Goal: Task Accomplishment & Management: Manage account settings

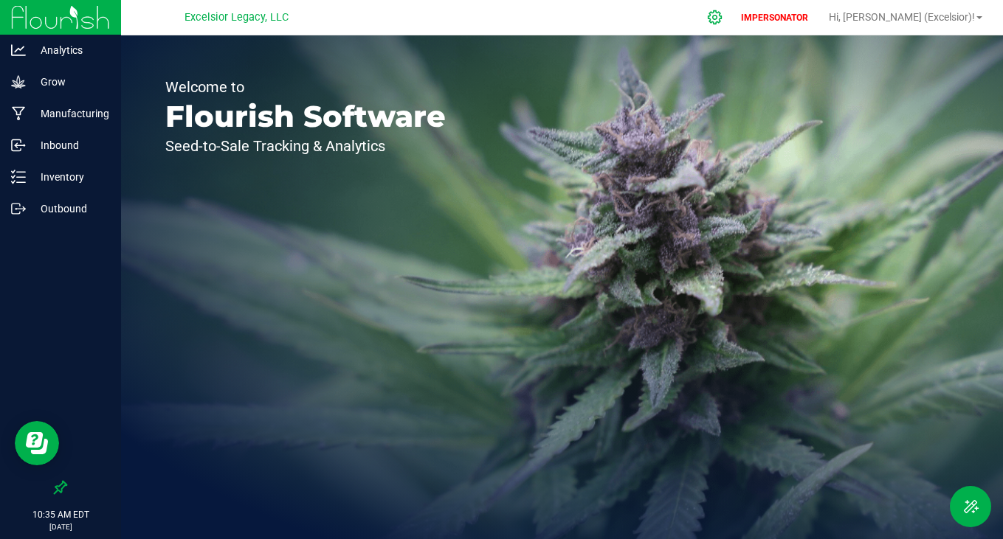
click at [725, 15] on div at bounding box center [715, 17] width 21 height 15
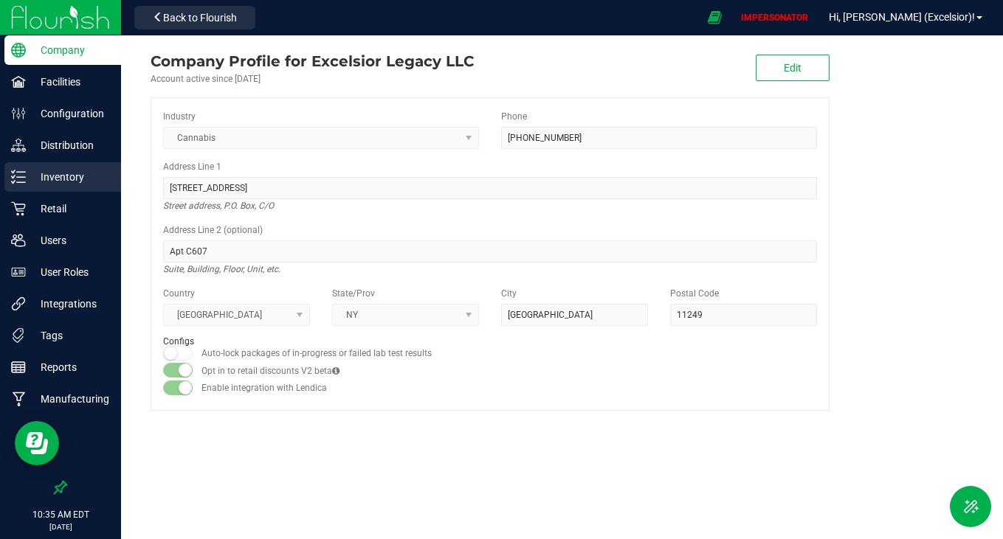
click at [51, 184] on p "Inventory" at bounding box center [70, 177] width 89 height 18
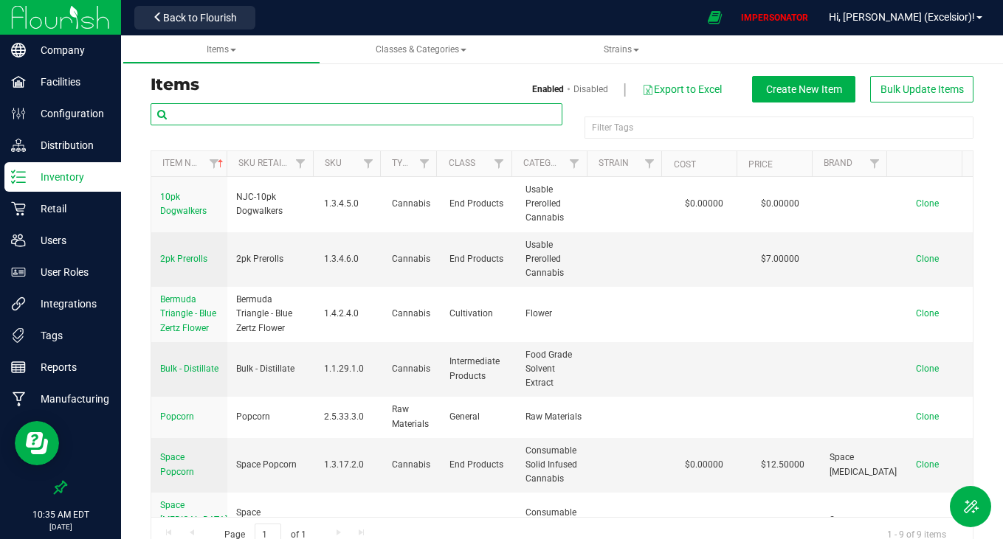
click at [287, 114] on input "text" at bounding box center [357, 114] width 412 height 22
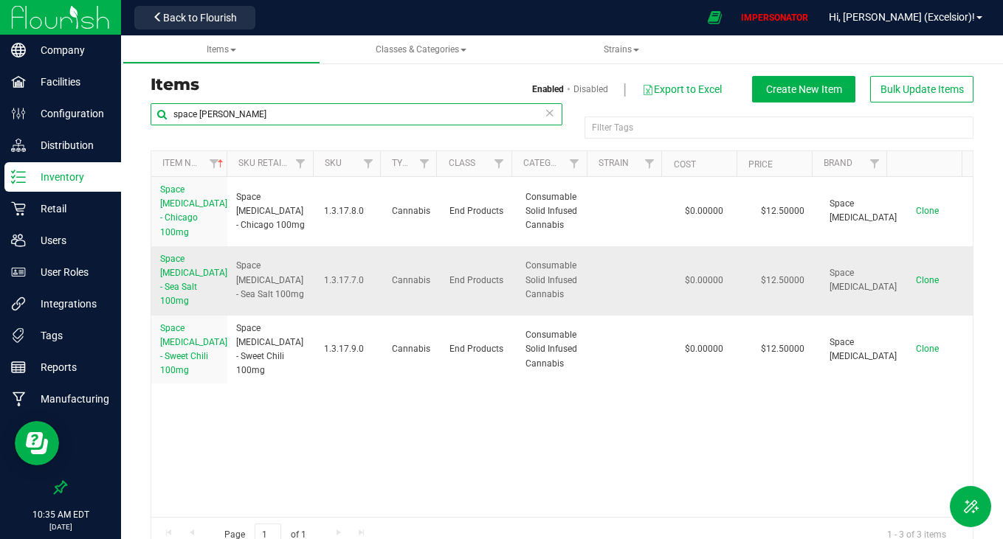
type input "space [PERSON_NAME]"
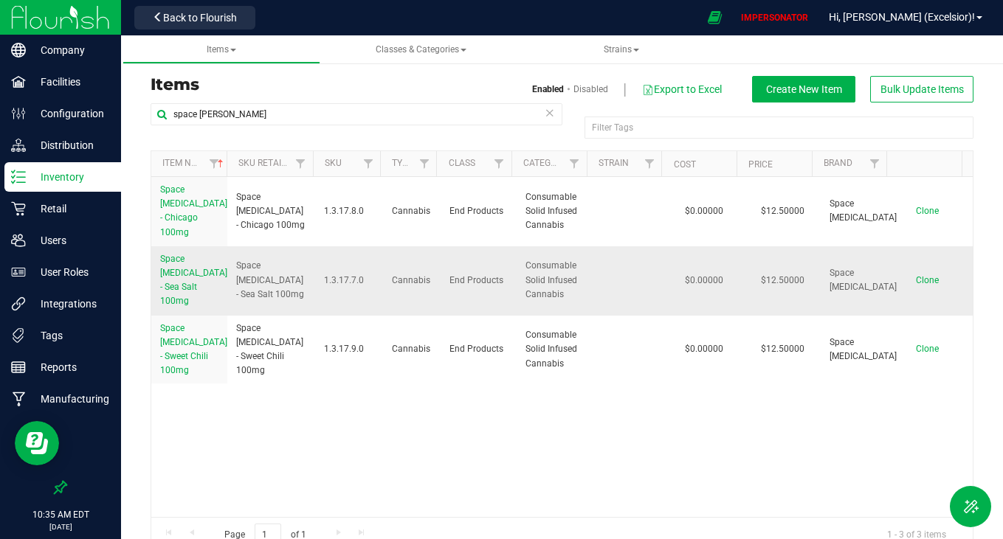
click at [184, 274] on span "Space [MEDICAL_DATA] - Sea Salt 100mg" at bounding box center [193, 280] width 67 height 53
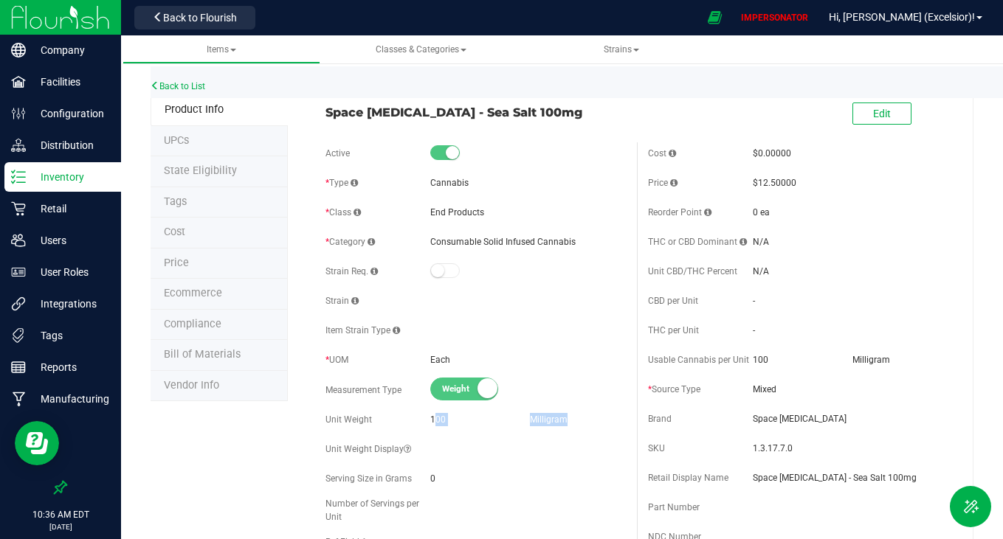
drag, startPoint x: 432, startPoint y: 422, endPoint x: 584, endPoint y: 426, distance: 152.8
click at [585, 425] on div "Unit Weight 100 [GEOGRAPHIC_DATA]" at bounding box center [475, 420] width 300 height 22
click at [584, 426] on div "Milligram" at bounding box center [578, 419] width 96 height 13
click at [199, 22] on span "Back to Flourish" at bounding box center [200, 18] width 74 height 12
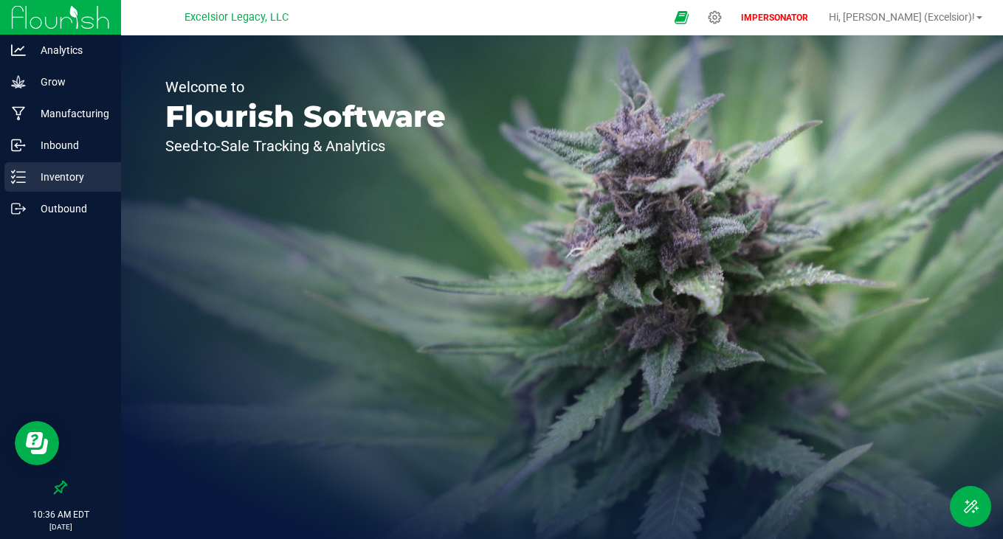
click at [49, 174] on p "Inventory" at bounding box center [70, 177] width 89 height 18
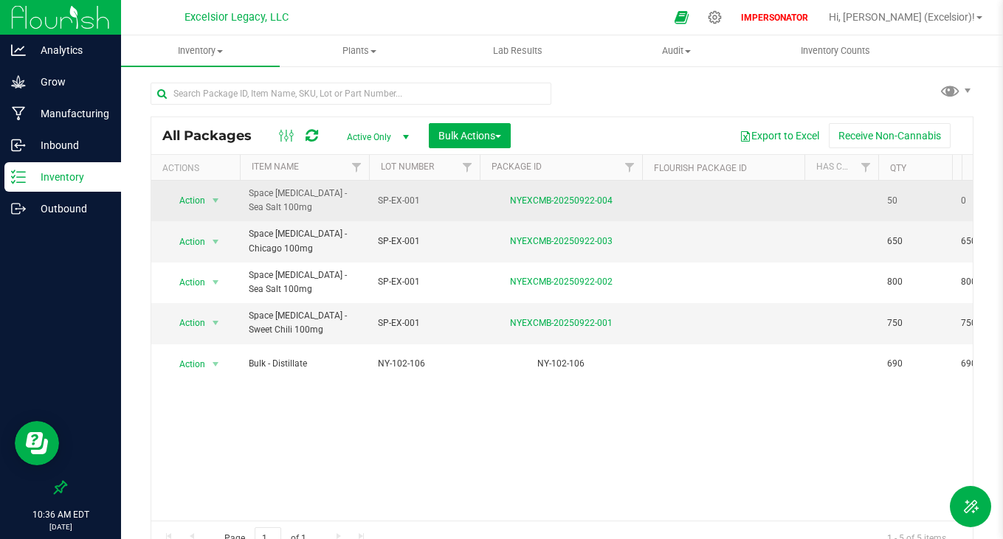
click at [196, 199] on span "Action" at bounding box center [186, 200] width 40 height 21
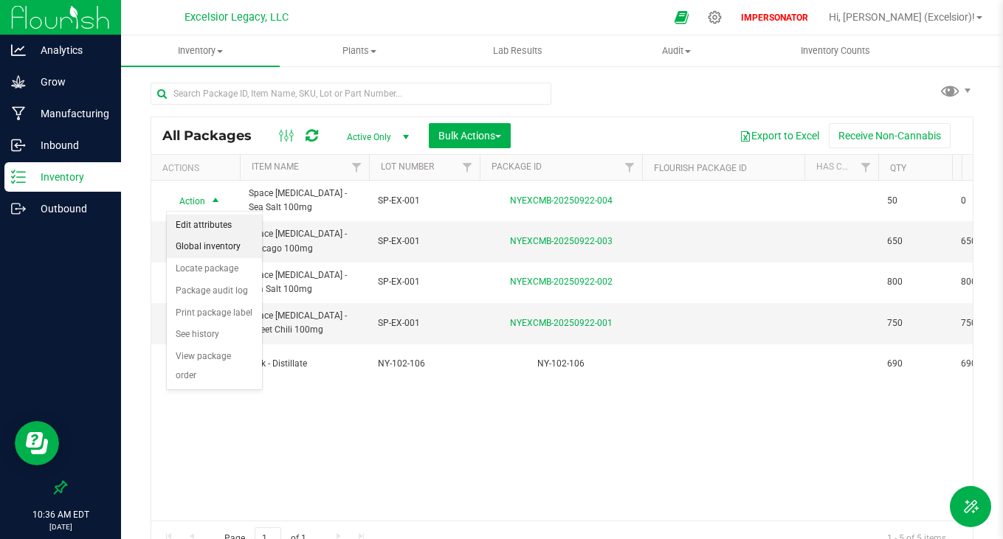
click at [210, 223] on li "Edit attributes" at bounding box center [214, 226] width 95 height 22
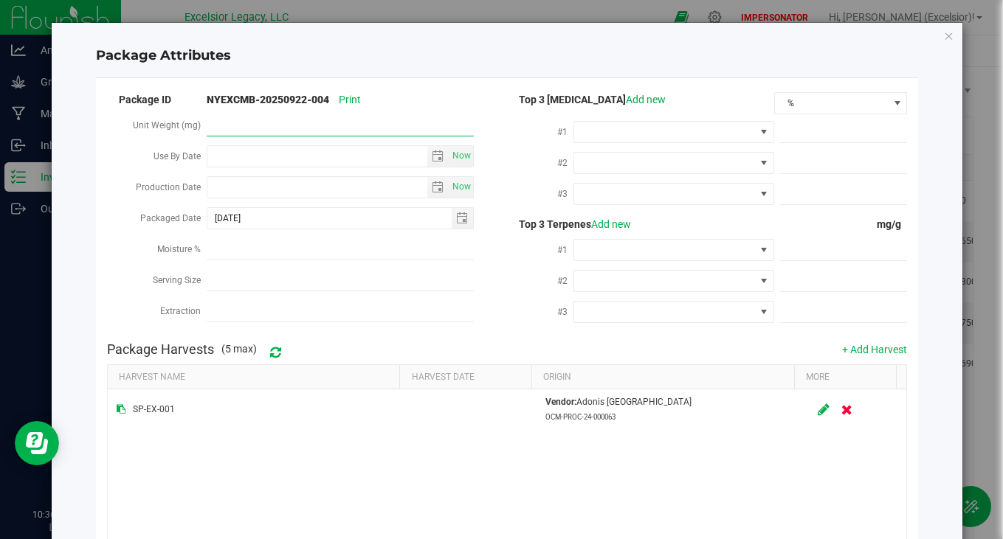
click at [279, 123] on span at bounding box center [340, 125] width 267 height 21
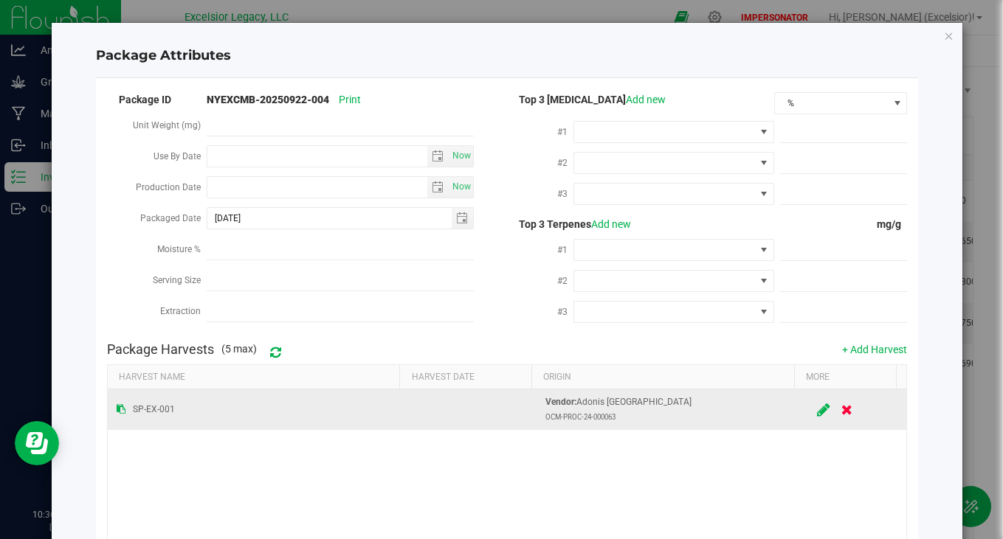
click at [817, 404] on icon at bounding box center [823, 409] width 13 height 11
click at [862, 287] on span at bounding box center [844, 281] width 128 height 21
click at [944, 35] on icon "Close modal" at bounding box center [949, 36] width 10 height 18
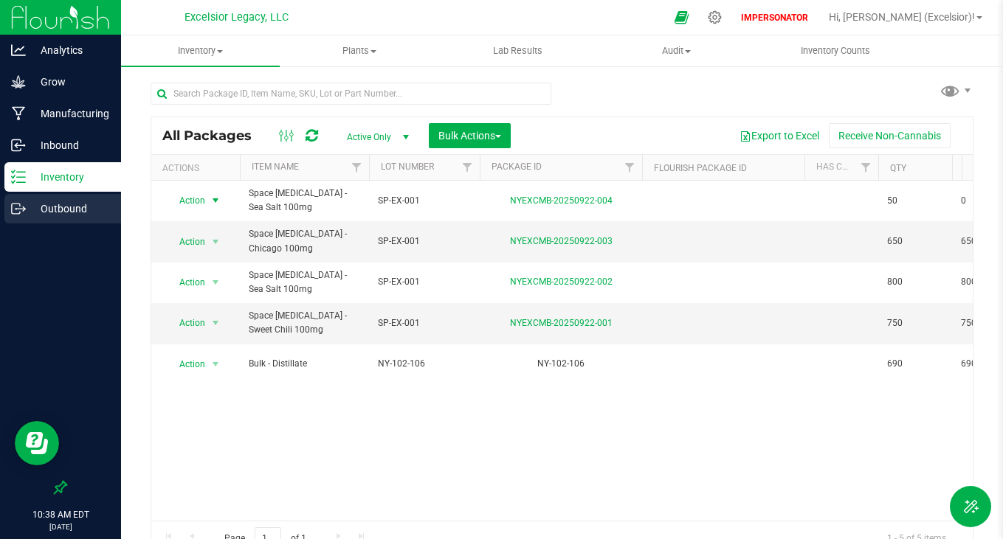
click at [65, 203] on p "Outbound" at bounding box center [70, 209] width 89 height 18
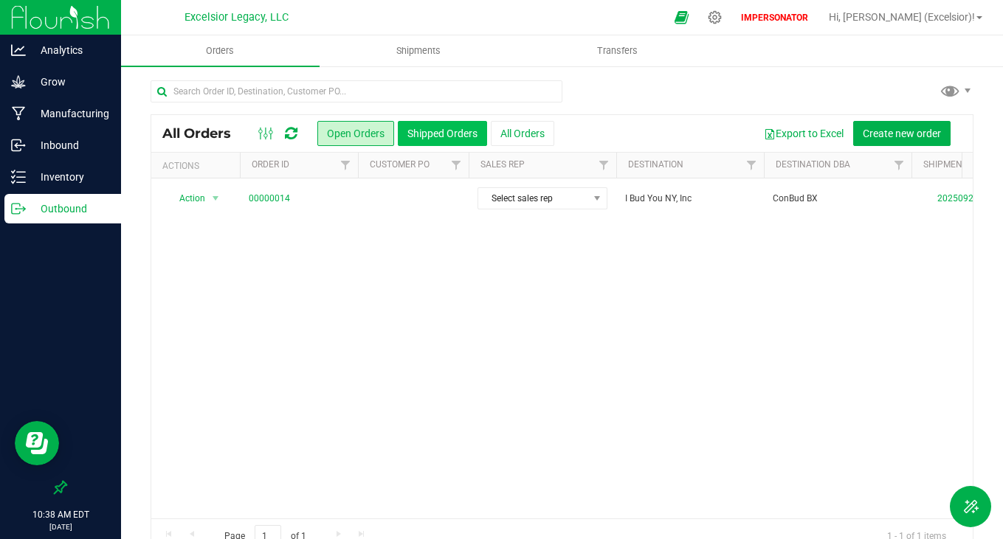
click at [470, 138] on button "Shipped Orders" at bounding box center [442, 133] width 89 height 25
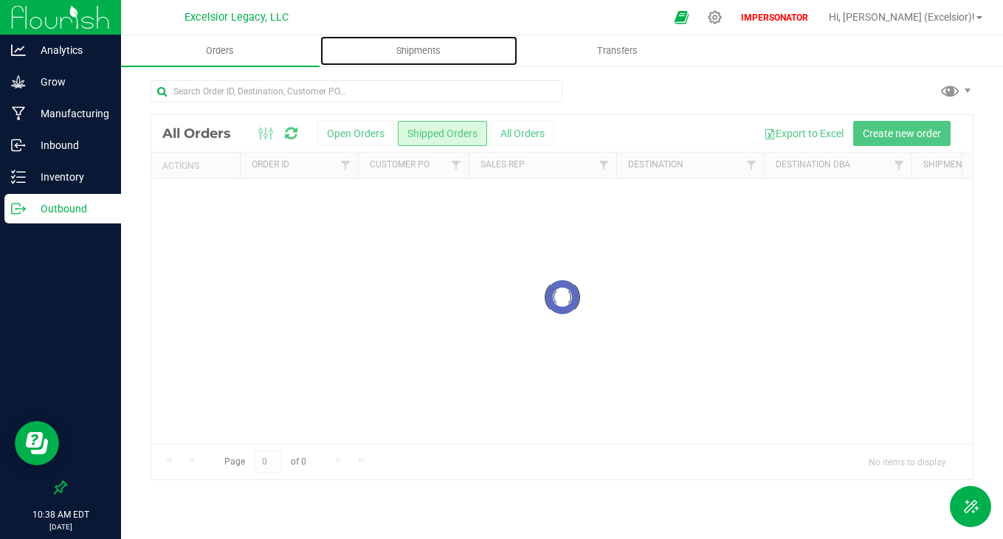
click at [425, 50] on span "Shipments" at bounding box center [418, 50] width 84 height 13
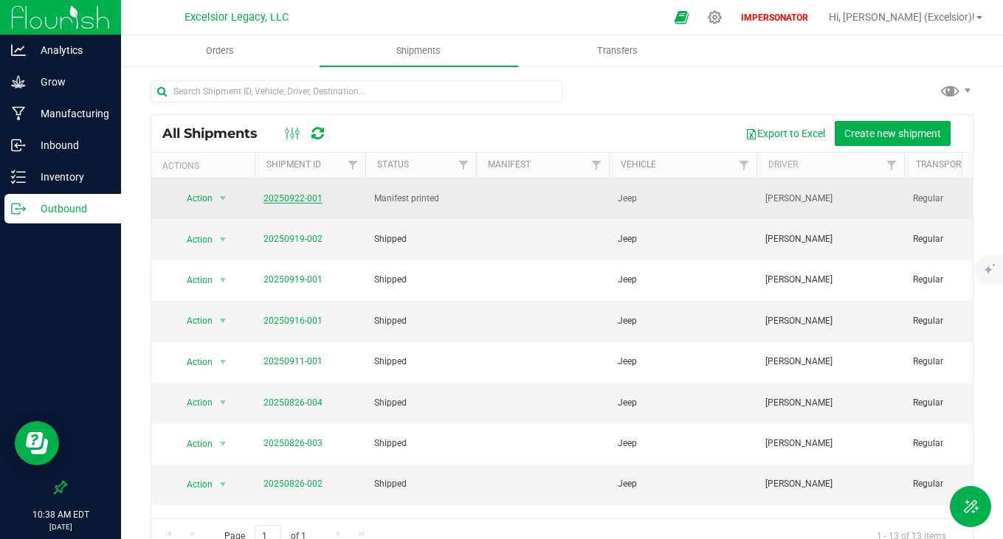
click at [277, 193] on link "20250922-001" at bounding box center [292, 198] width 59 height 10
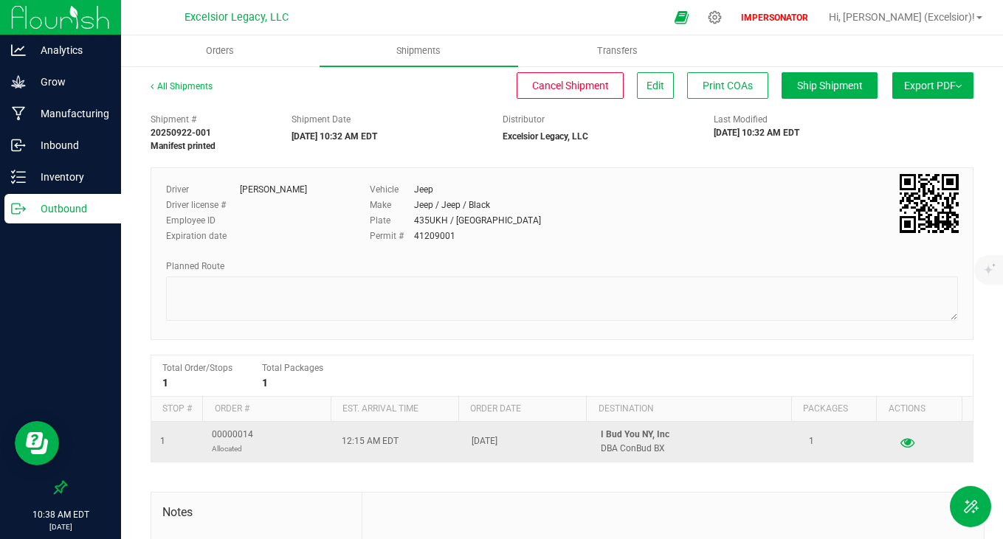
click at [900, 441] on icon "button" at bounding box center [907, 442] width 14 height 10
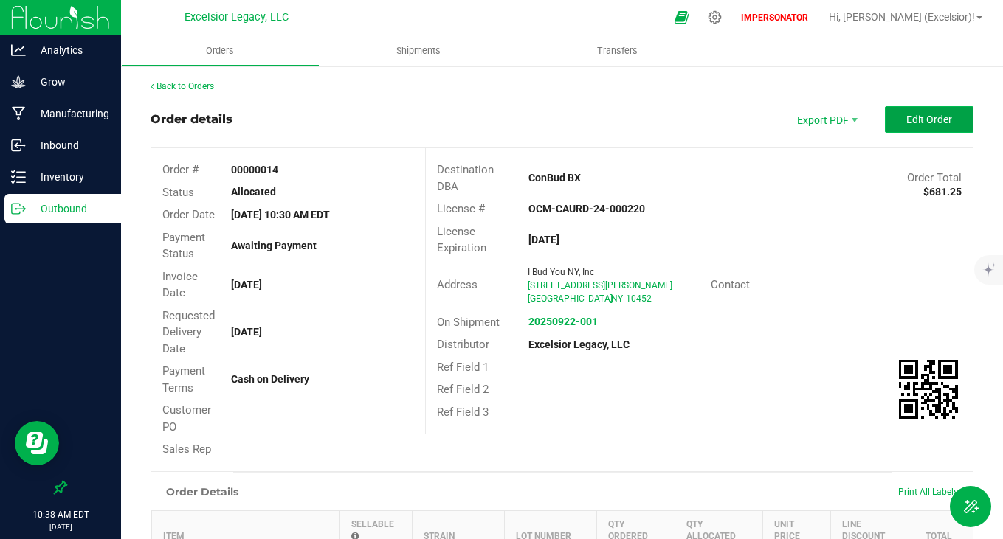
click at [899, 130] on button "Edit Order" at bounding box center [929, 119] width 89 height 27
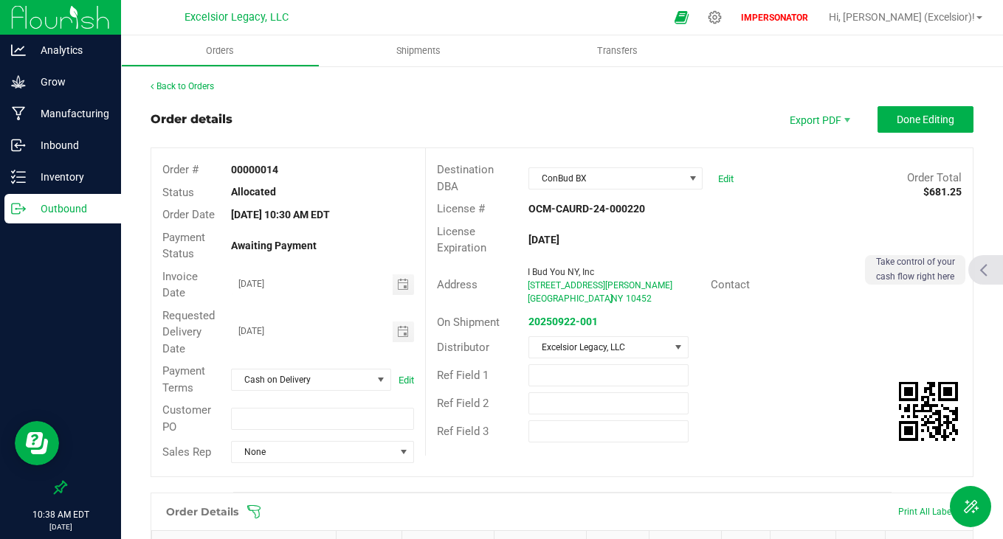
drag, startPoint x: 991, startPoint y: 203, endPoint x: 992, endPoint y: 279, distance: 76.0
click at [992, 279] on body "Analytics Grow Manufacturing Inbound Inventory Outbound 10:38 AM EDT [DATE] 09/…" at bounding box center [501, 269] width 1003 height 539
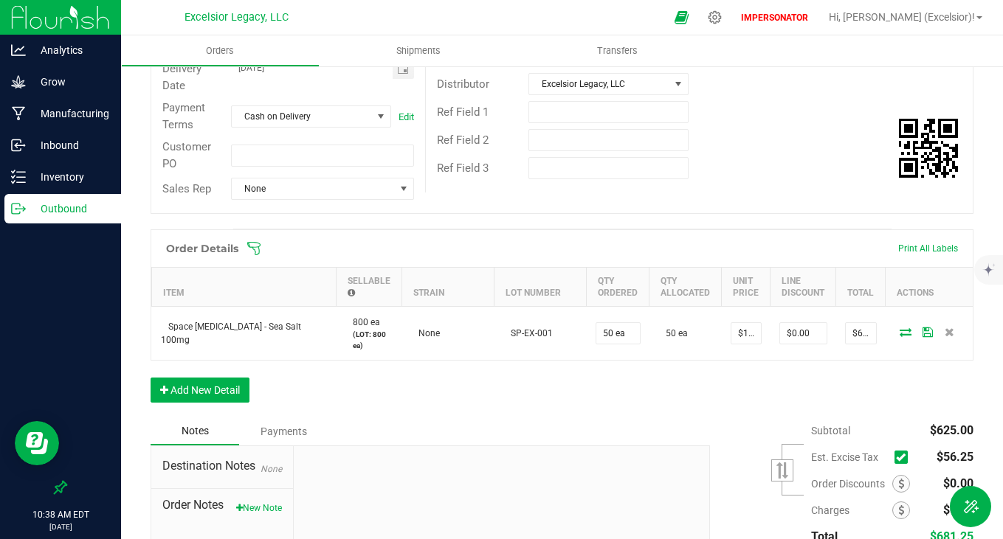
scroll to position [288, 0]
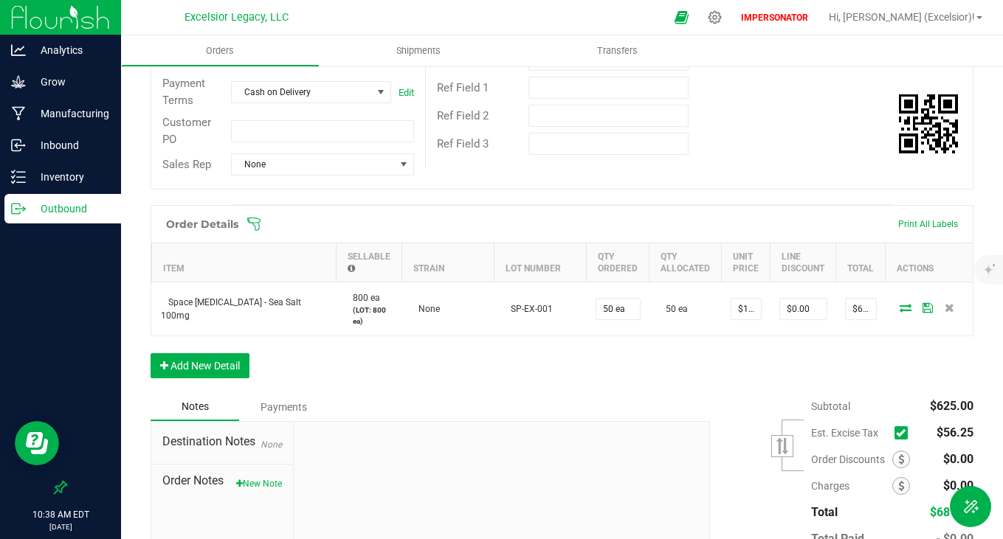
click at [787, 176] on div "Order # 00000014 Status Allocated Order Date [DATE] 10:30 AM EDT Payment Status…" at bounding box center [561, 25] width 821 height 328
click at [804, 230] on span at bounding box center [657, 224] width 823 height 15
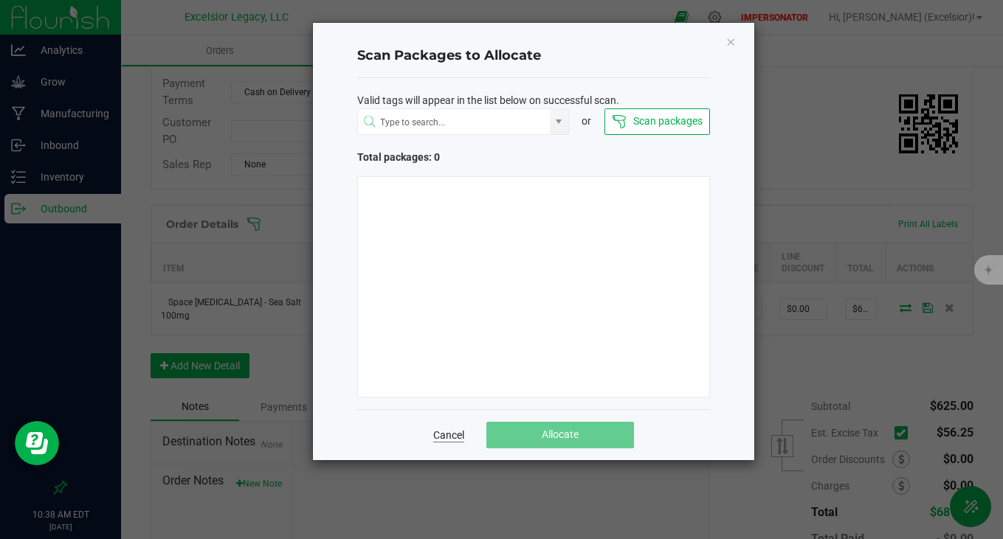
click at [450, 432] on link "Cancel" at bounding box center [448, 435] width 31 height 15
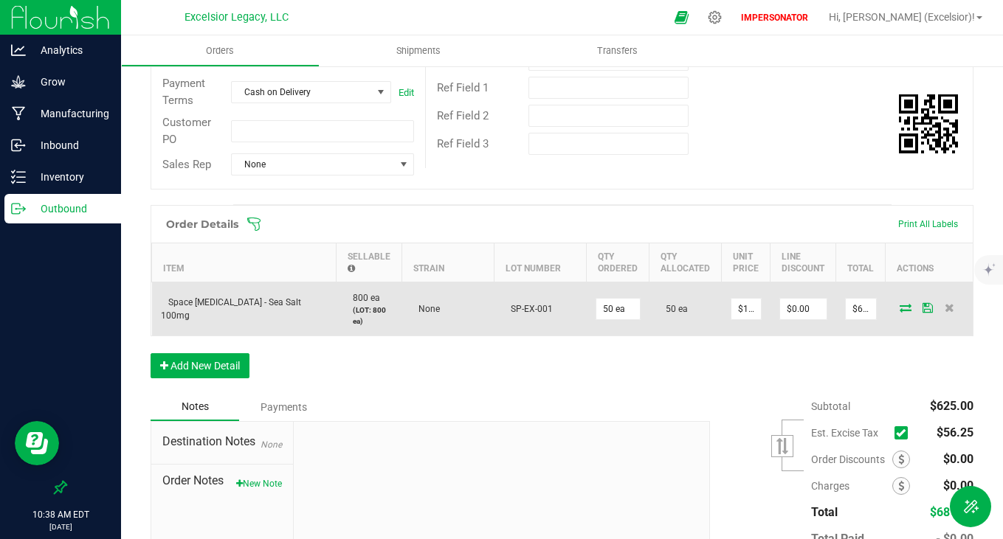
click at [894, 303] on span at bounding box center [905, 307] width 22 height 9
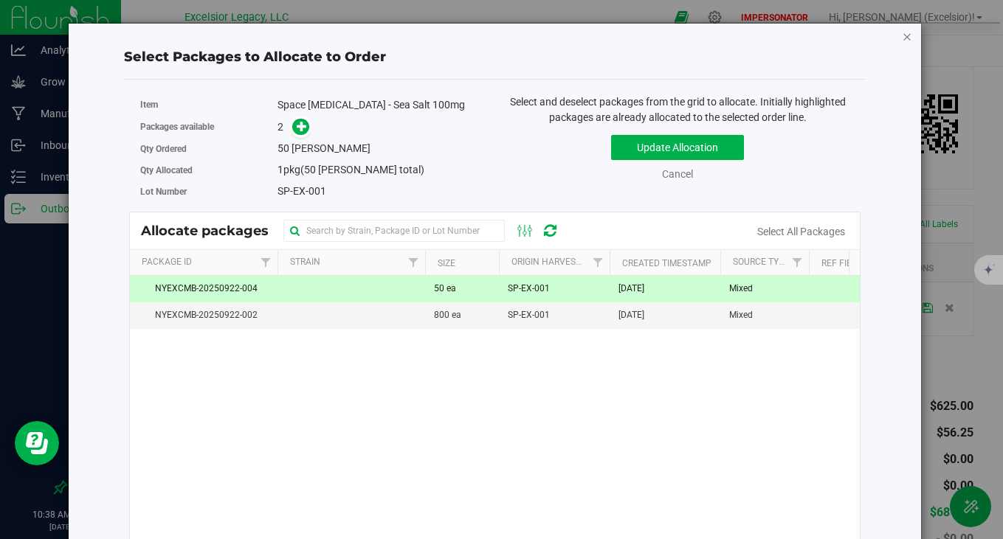
click at [902, 40] on icon "button" at bounding box center [907, 36] width 10 height 18
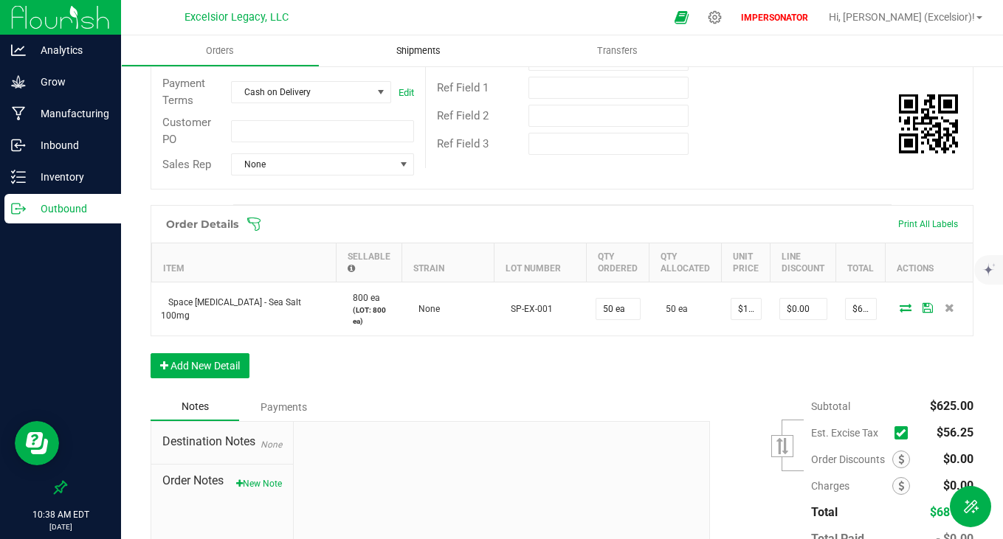
click at [427, 46] on span "Shipments" at bounding box center [418, 50] width 84 height 13
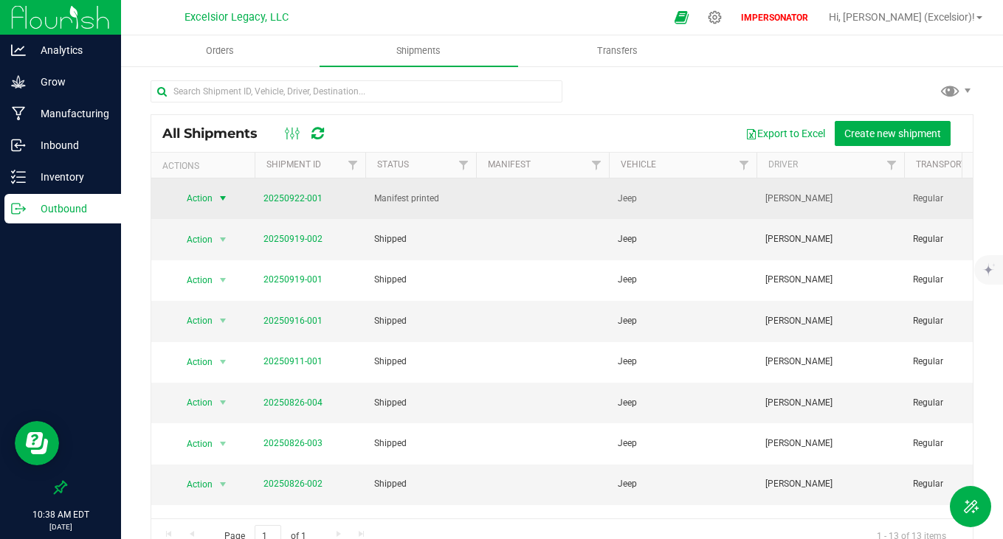
click at [209, 190] on span "Action" at bounding box center [193, 198] width 40 height 21
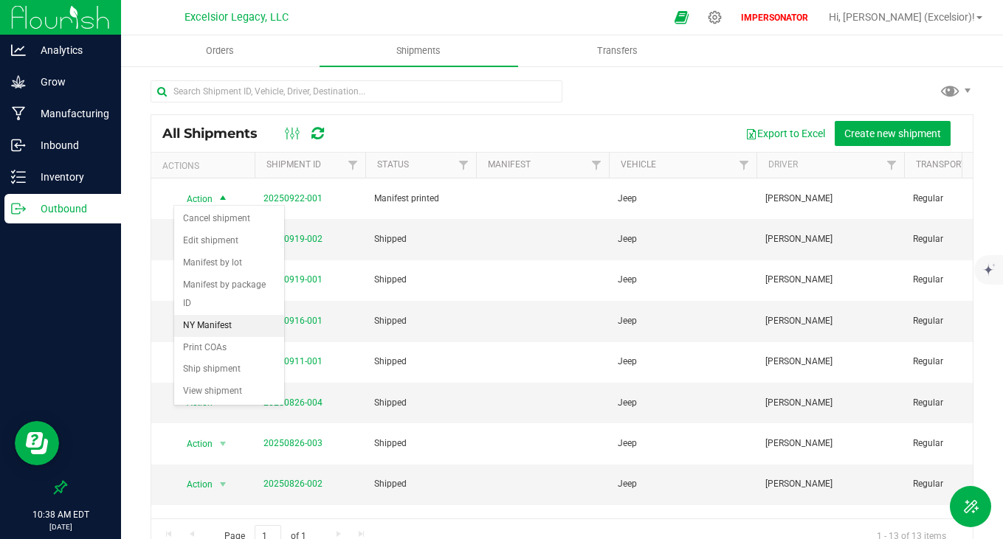
click at [215, 315] on li "NY Manifest" at bounding box center [229, 326] width 110 height 22
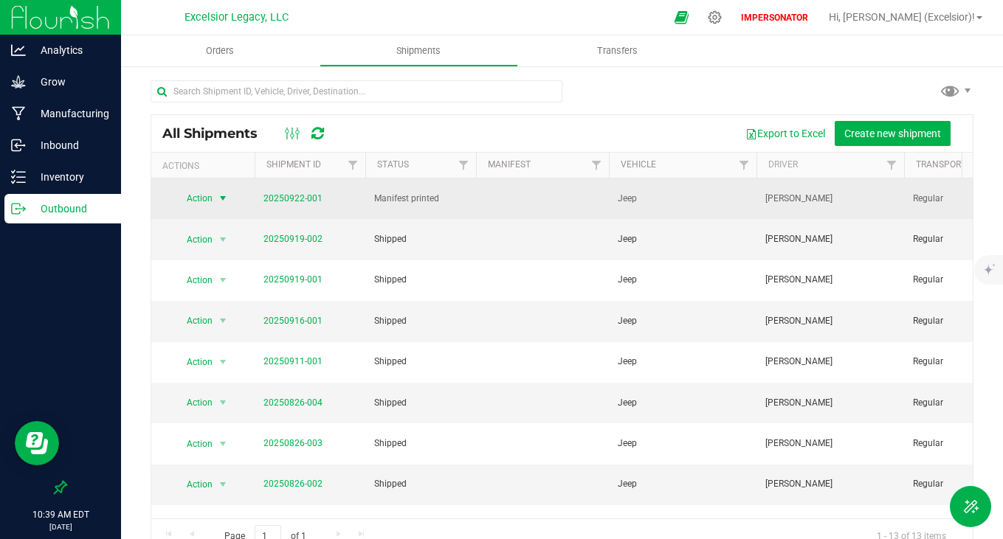
click at [192, 192] on span "Action" at bounding box center [193, 198] width 40 height 21
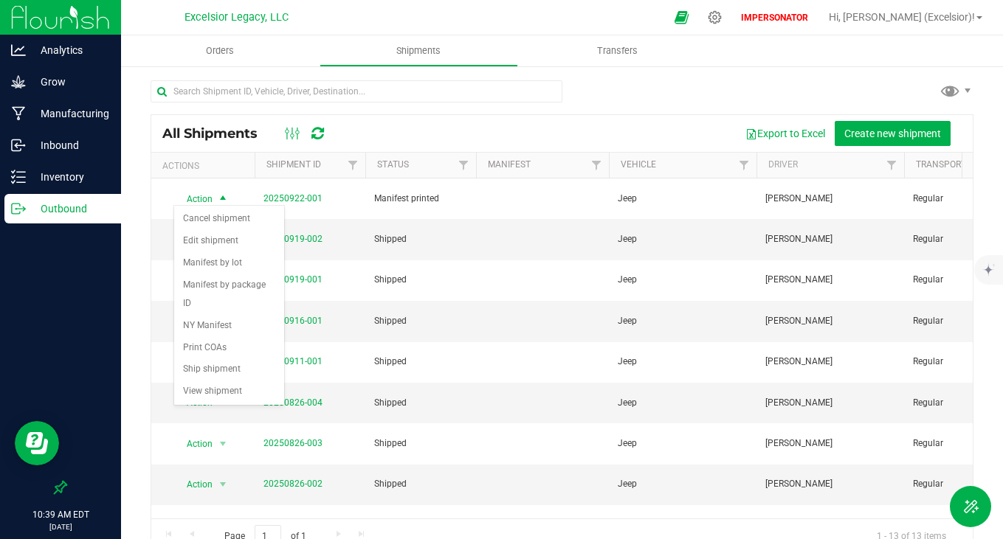
click at [428, 133] on div "Export to Excel Create new shipment" at bounding box center [650, 133] width 621 height 25
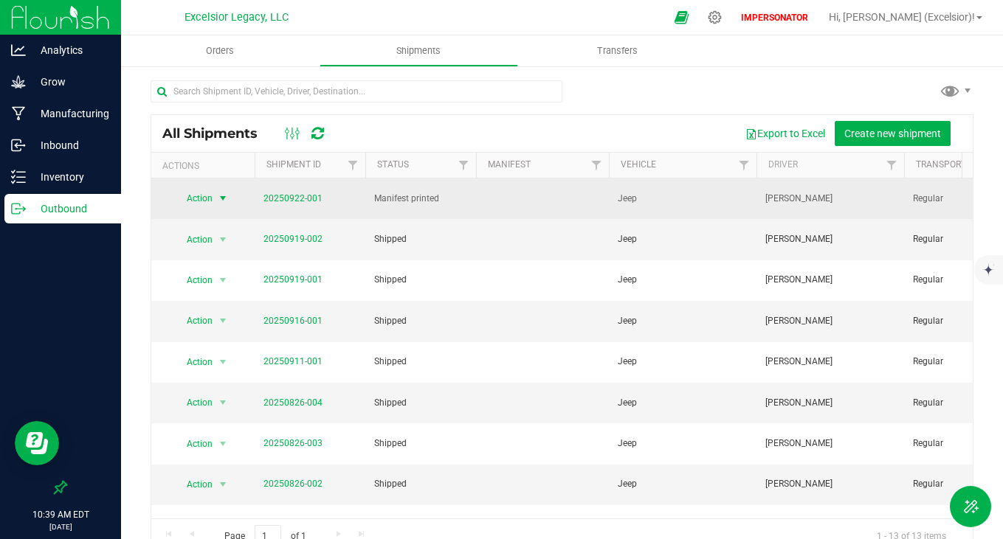
click at [187, 199] on span "Action" at bounding box center [193, 198] width 40 height 21
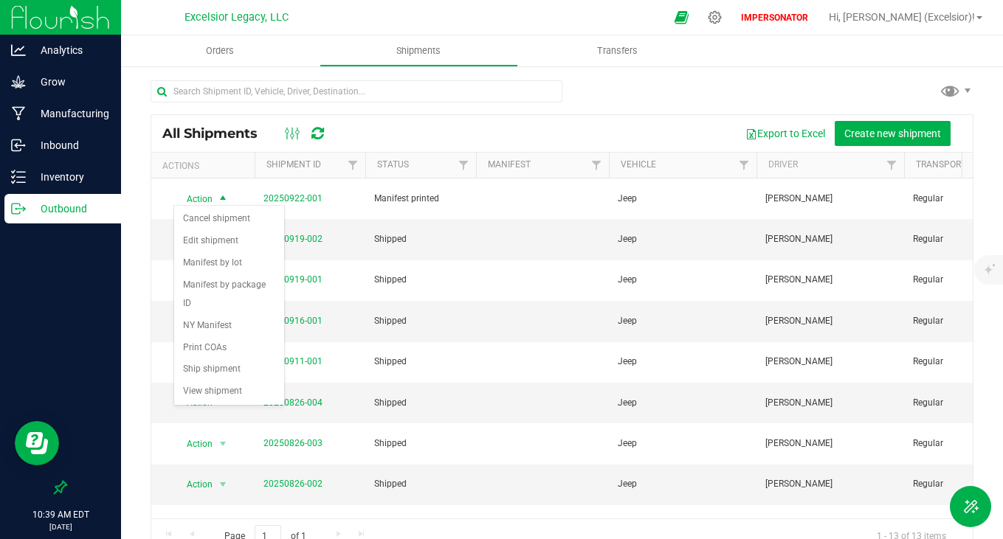
click at [565, 102] on div at bounding box center [562, 97] width 823 height 34
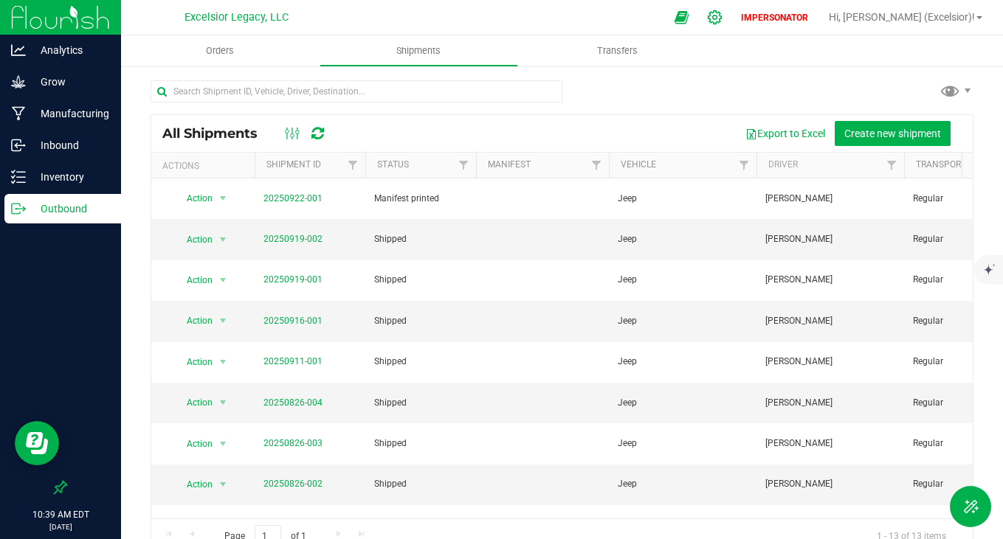
click at [722, 12] on icon at bounding box center [714, 17] width 15 height 15
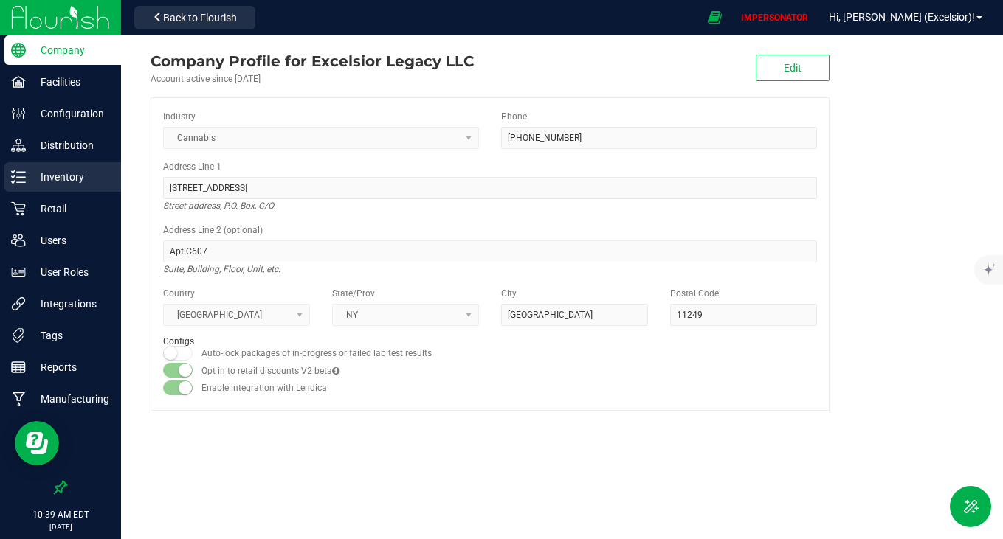
click at [69, 168] on p "Inventory" at bounding box center [70, 177] width 89 height 18
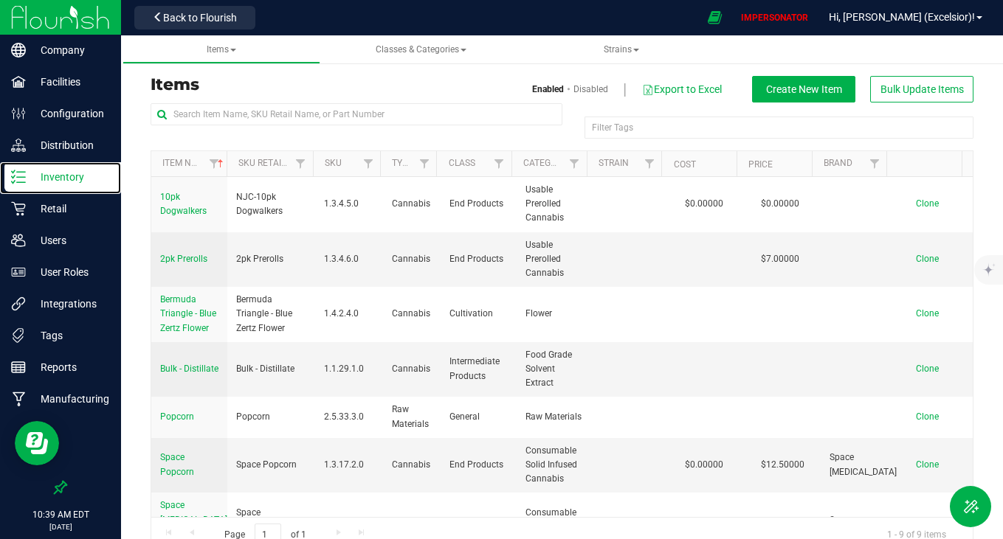
scroll to position [169, 0]
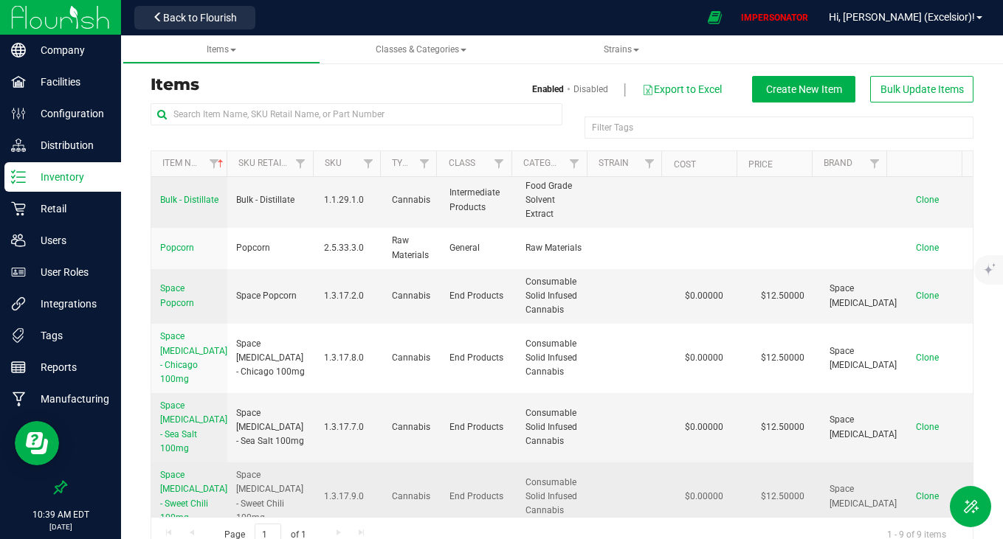
click at [181, 480] on span "Space [MEDICAL_DATA] - Sweet Chili 100mg" at bounding box center [193, 496] width 67 height 53
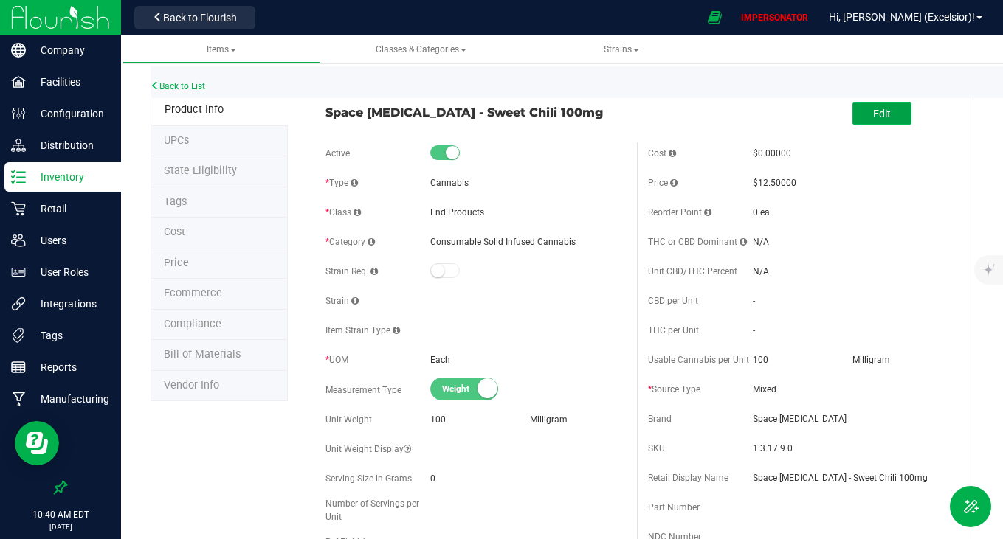
click at [876, 114] on span "Edit" at bounding box center [882, 114] width 18 height 12
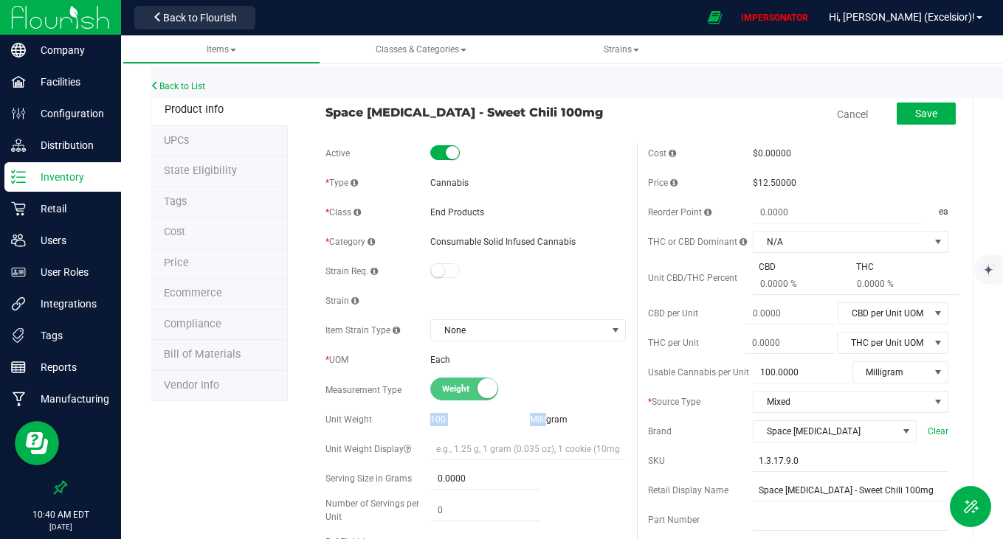
drag, startPoint x: 419, startPoint y: 415, endPoint x: 539, endPoint y: 415, distance: 120.3
click at [540, 415] on div "Unit Weight 100 [GEOGRAPHIC_DATA]" at bounding box center [475, 420] width 300 height 22
click at [539, 415] on span "Milligram" at bounding box center [549, 420] width 38 height 10
click at [179, 84] on link "Back to List" at bounding box center [178, 86] width 55 height 10
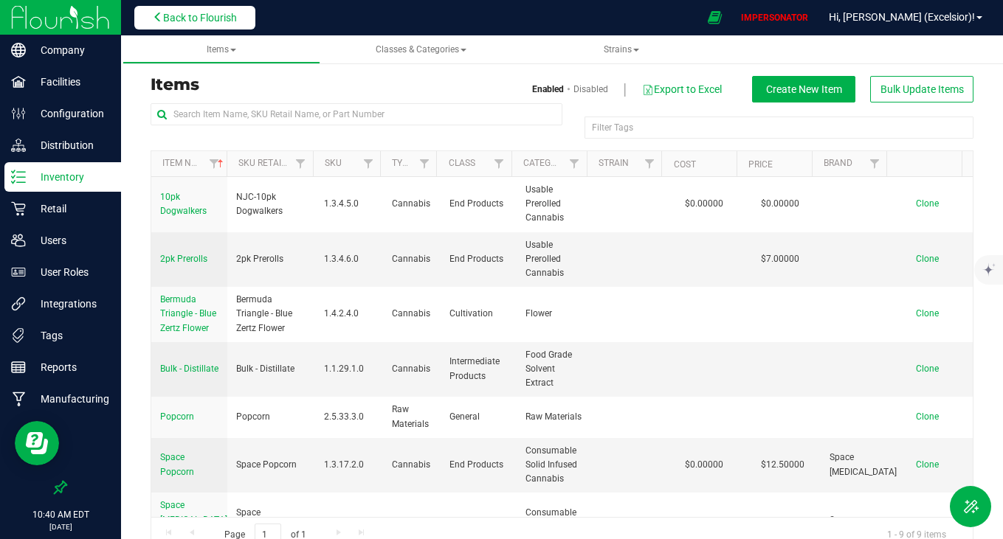
click at [195, 8] on button "Back to Flourish" at bounding box center [194, 18] width 121 height 24
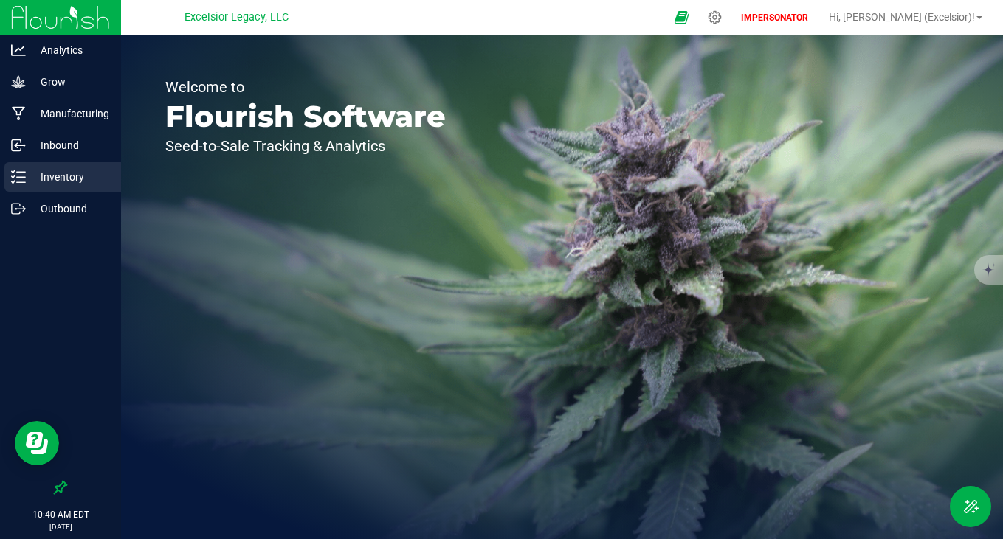
click at [56, 179] on p "Inventory" at bounding box center [70, 177] width 89 height 18
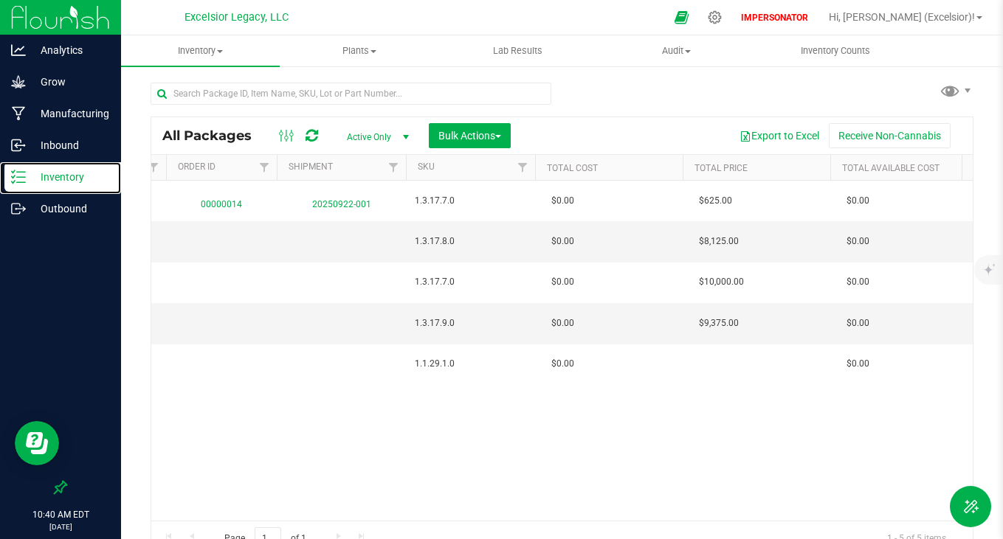
scroll to position [0, 1683]
